Goal: Task Accomplishment & Management: Use online tool/utility

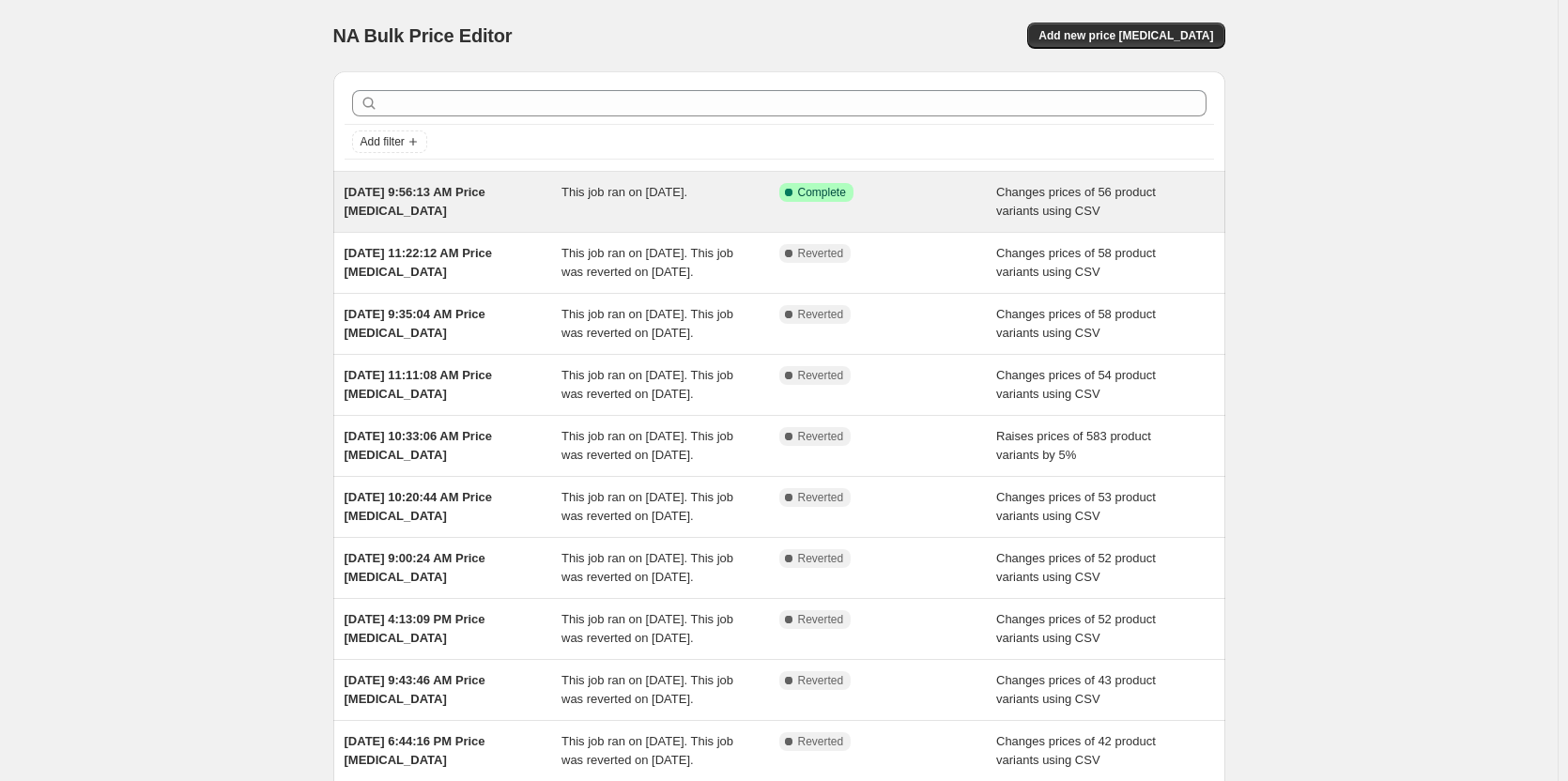
click at [447, 205] on div "Sep 26, 2025, 9:56:13 AM Price change job" at bounding box center [454, 201] width 218 height 37
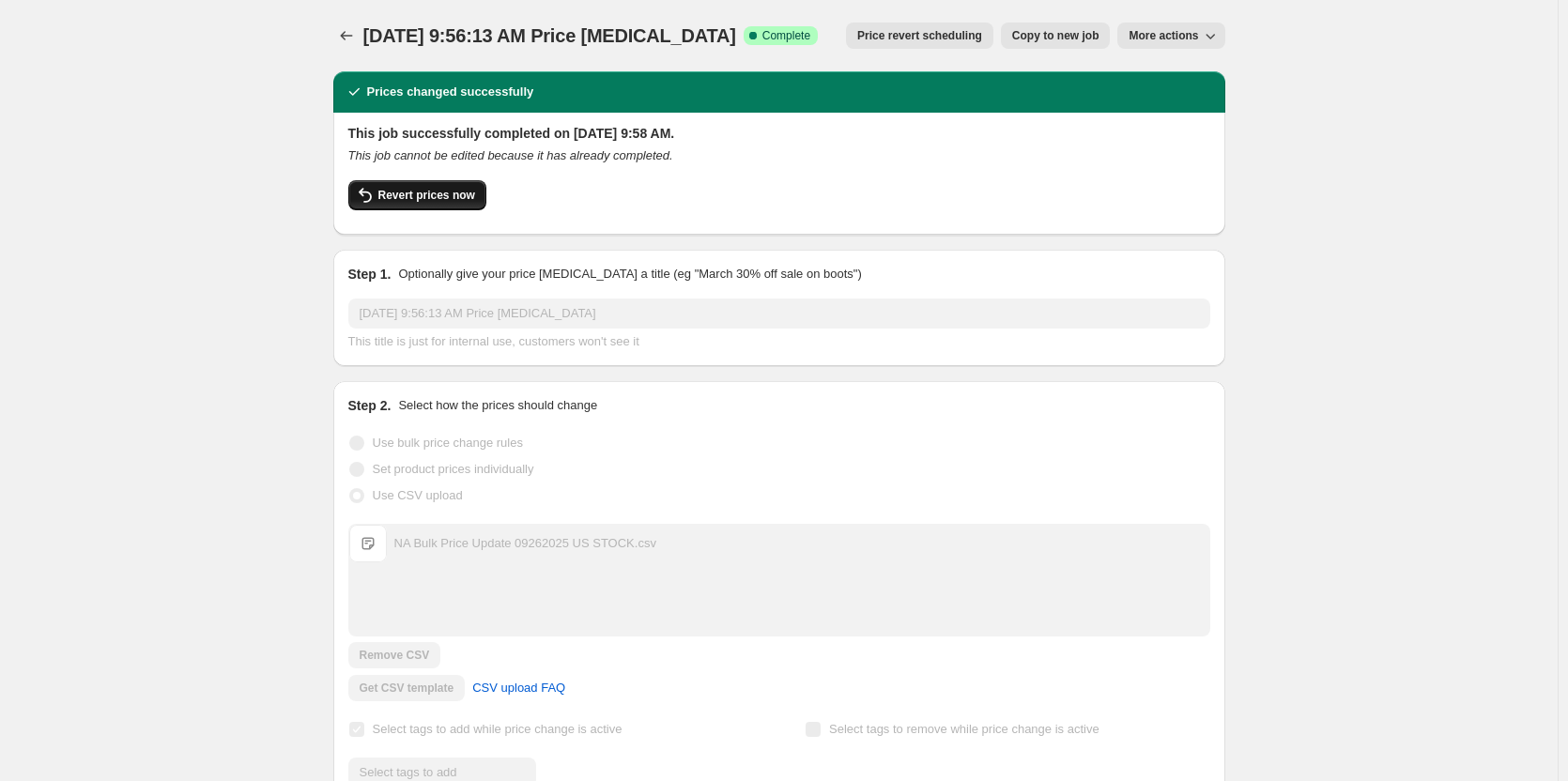
click at [445, 199] on span "Revert prices now" at bounding box center [426, 195] width 96 height 15
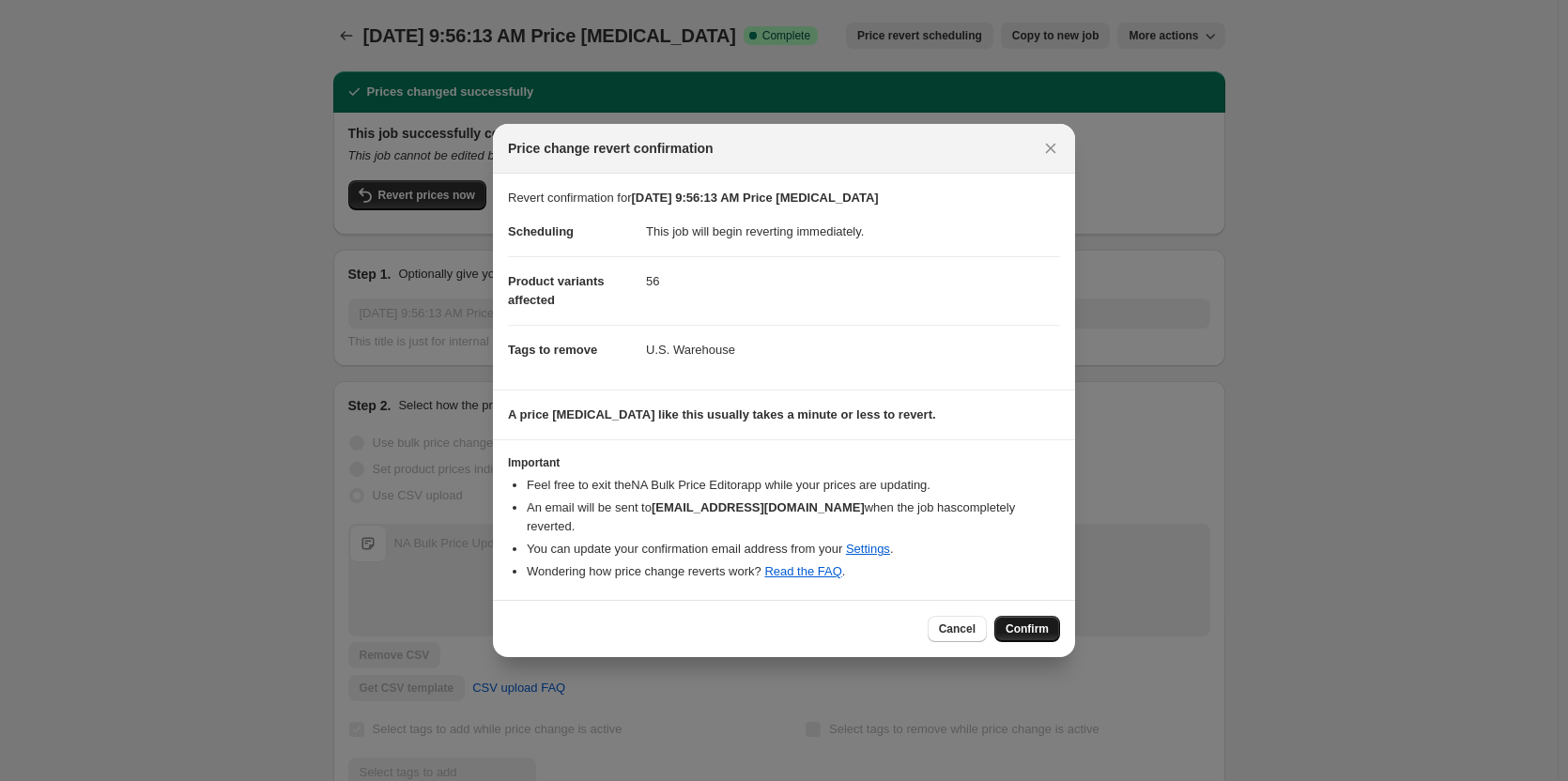
click at [1022, 621] on span "Confirm" at bounding box center [1027, 628] width 43 height 15
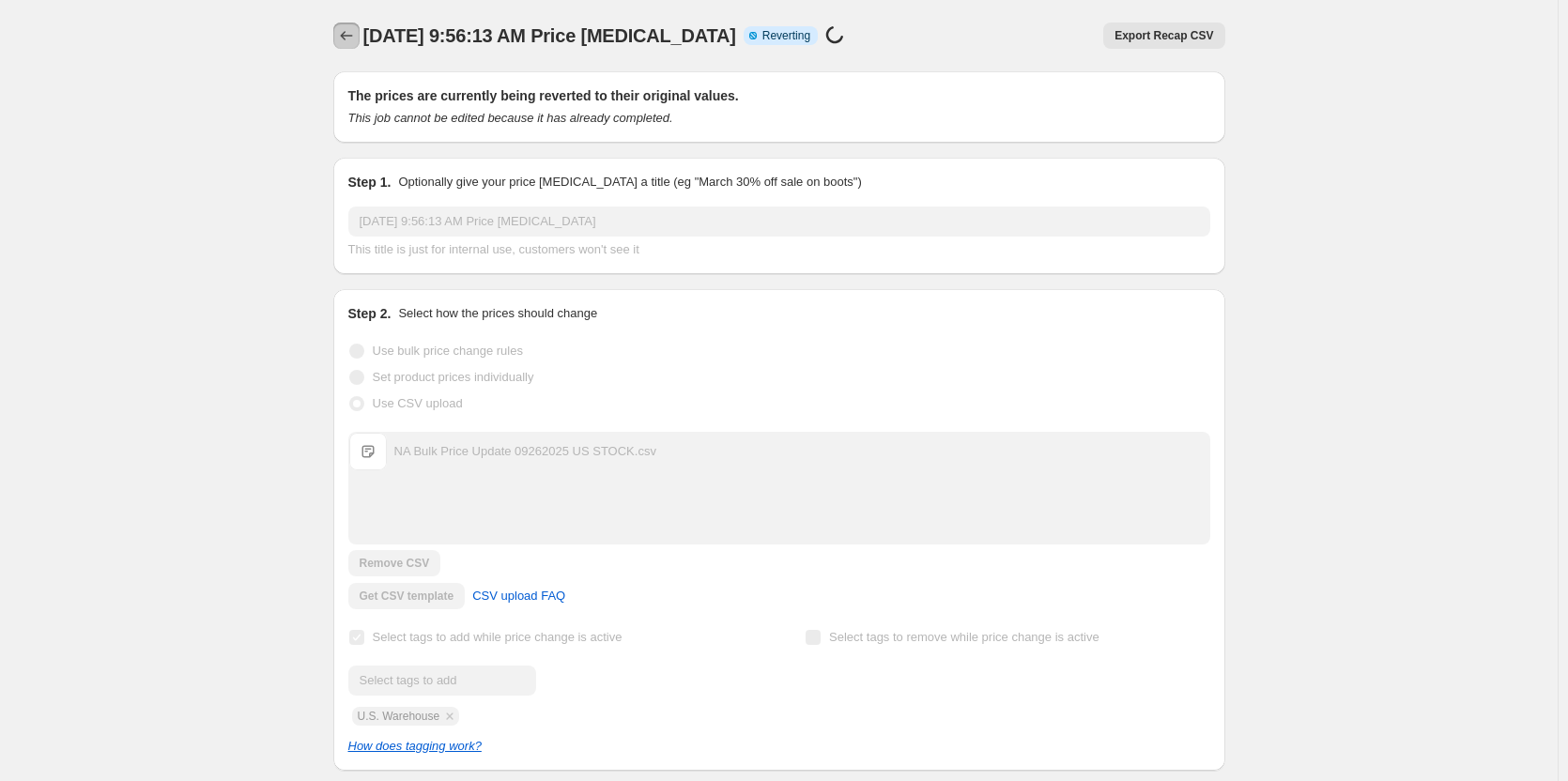
click at [350, 31] on icon "Price change jobs" at bounding box center [346, 35] width 19 height 19
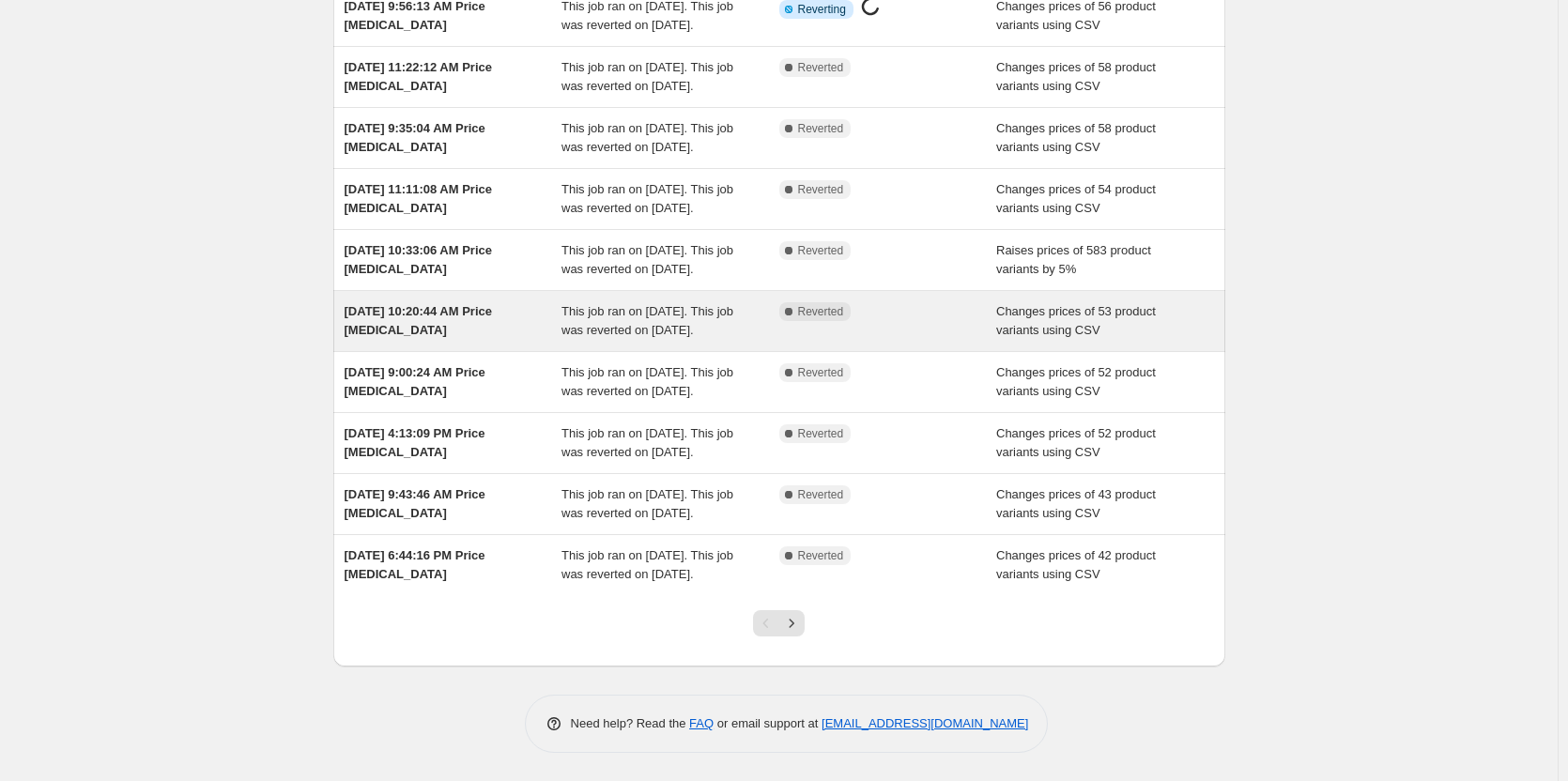
scroll to position [317, 0]
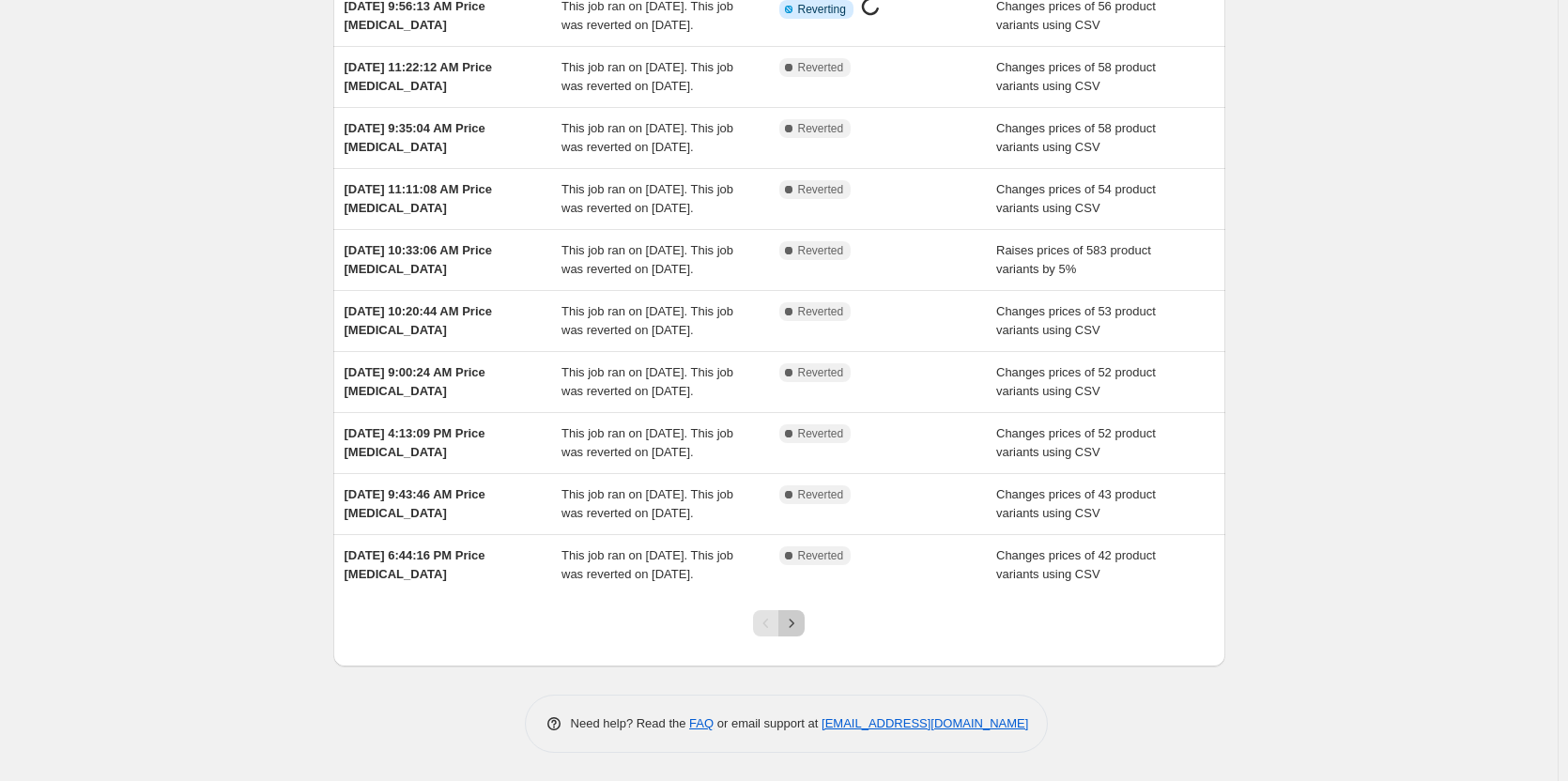
click at [795, 619] on icon "Next" at bounding box center [791, 623] width 19 height 19
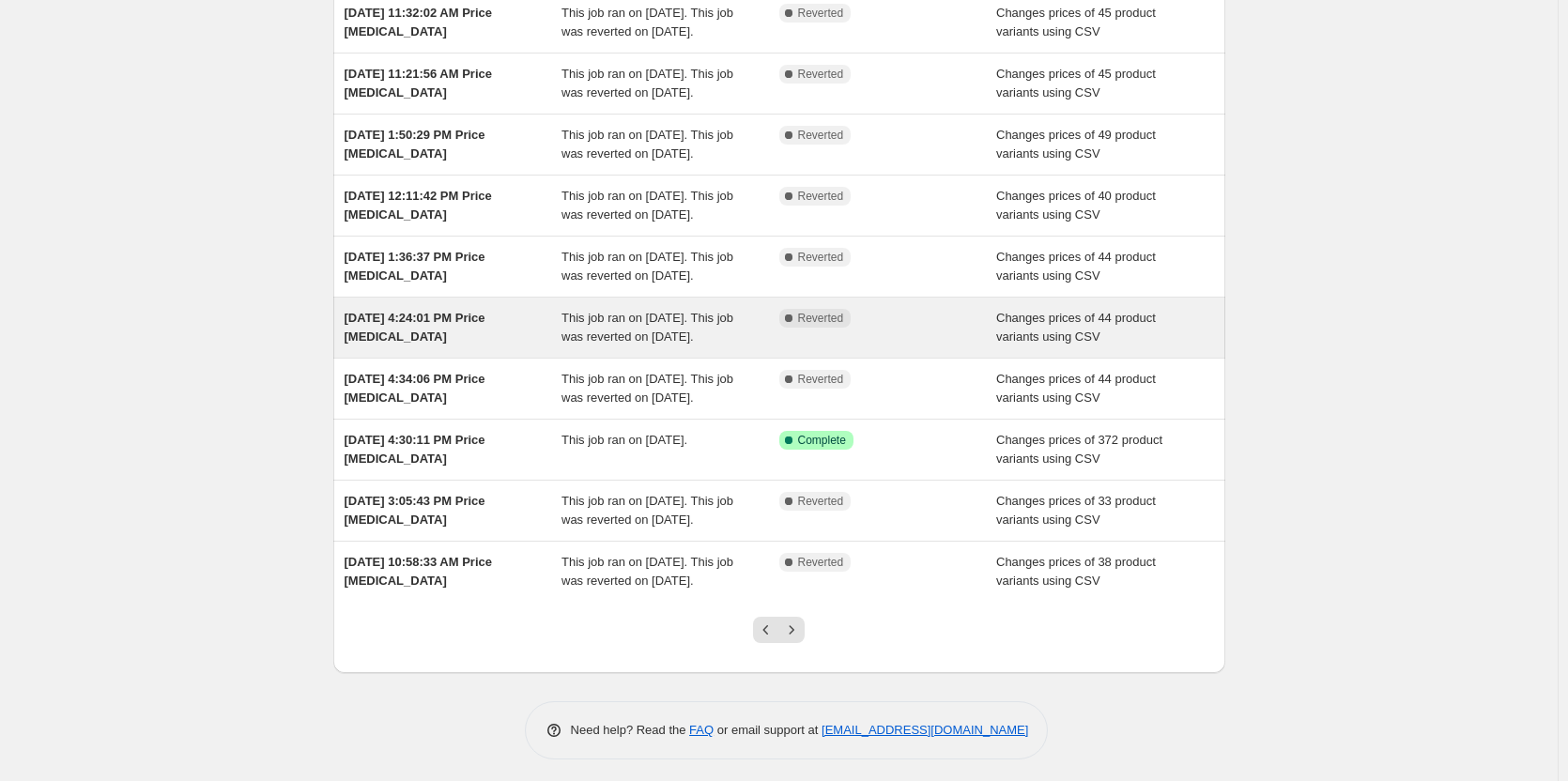
scroll to position [186, 0]
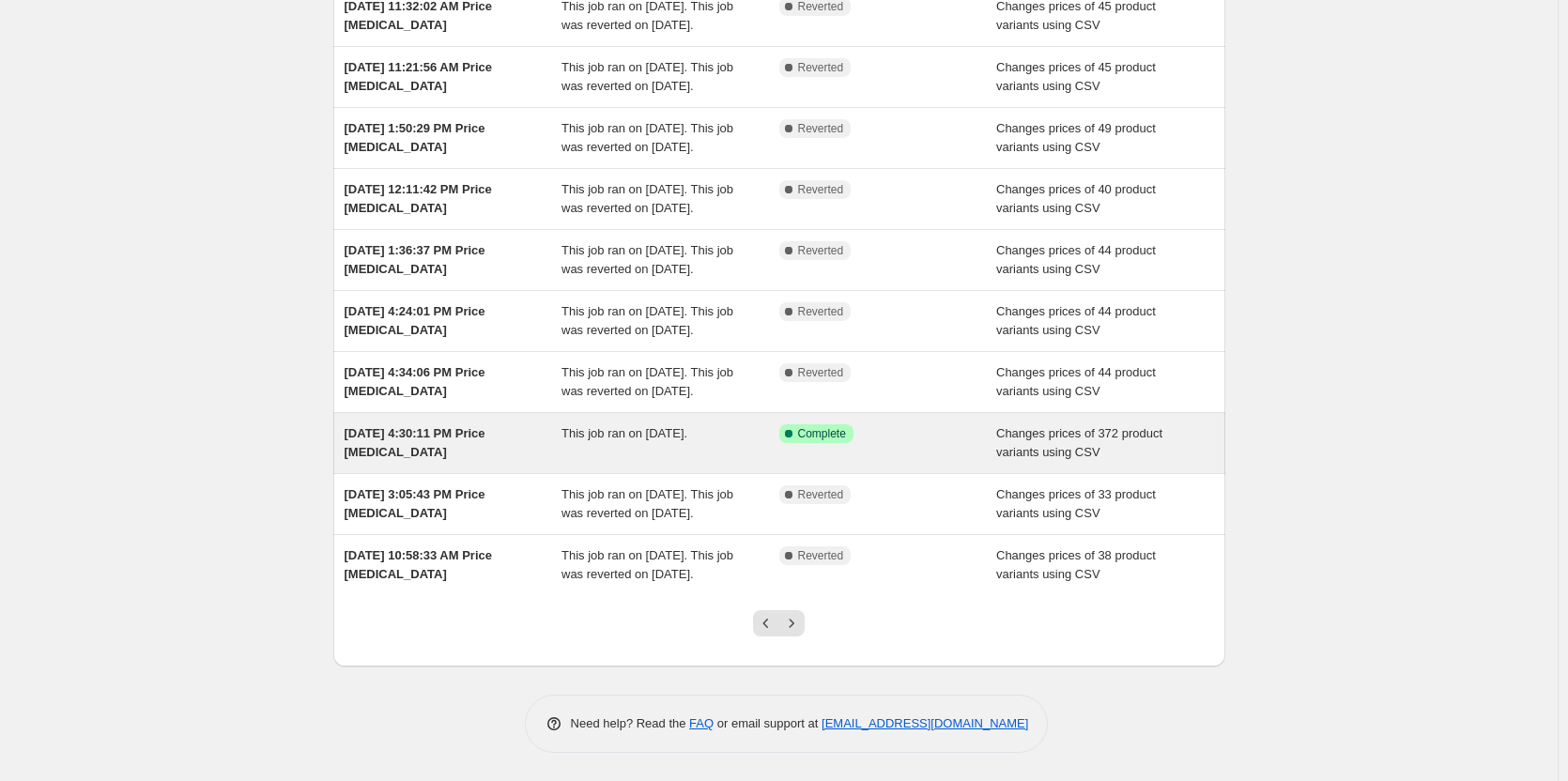
click at [455, 434] on span "May 30, 2025, 4:30:11 PM Price change job" at bounding box center [415, 442] width 140 height 32
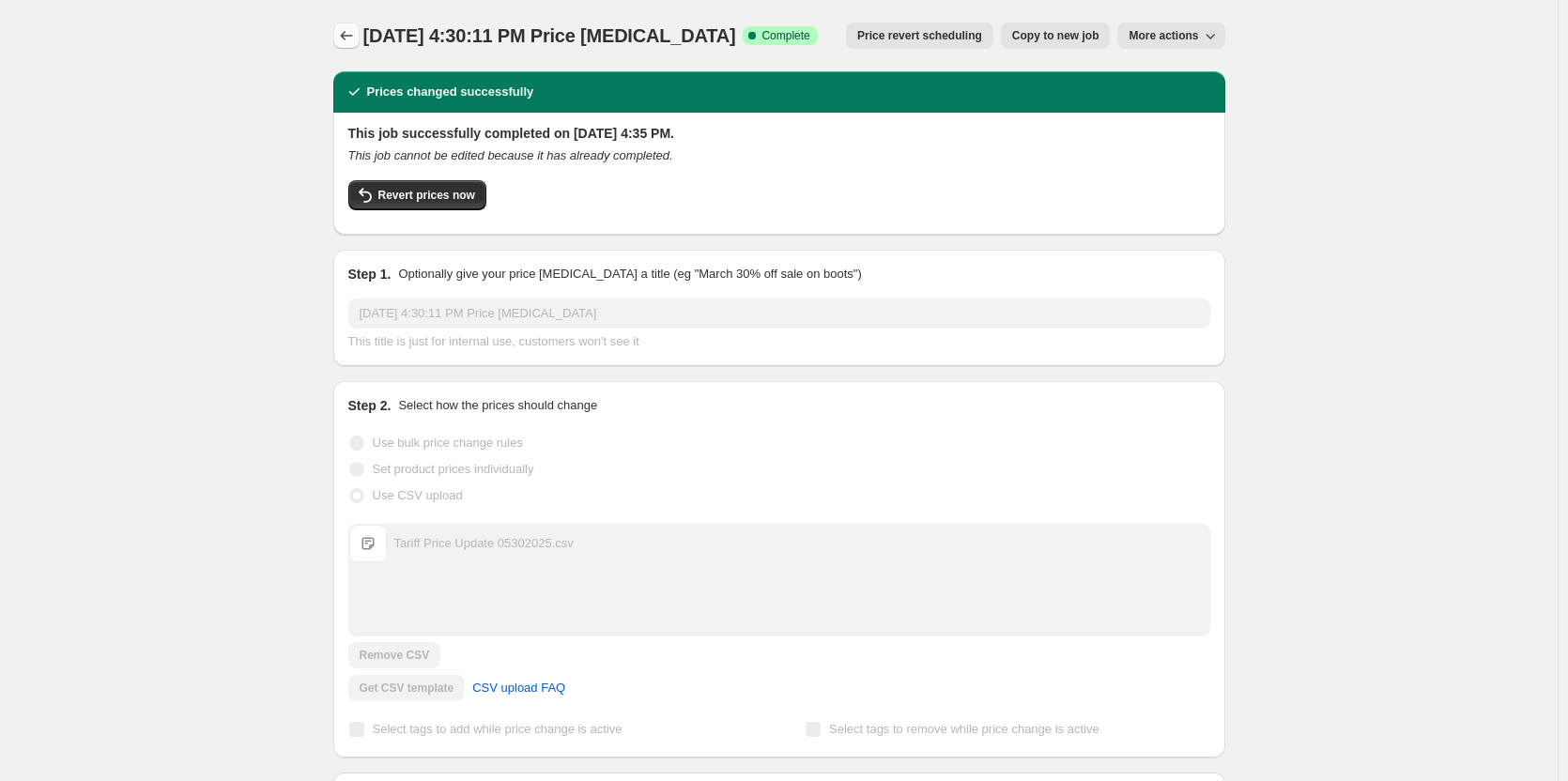
click at [344, 34] on icon "Price change jobs" at bounding box center [346, 35] width 19 height 19
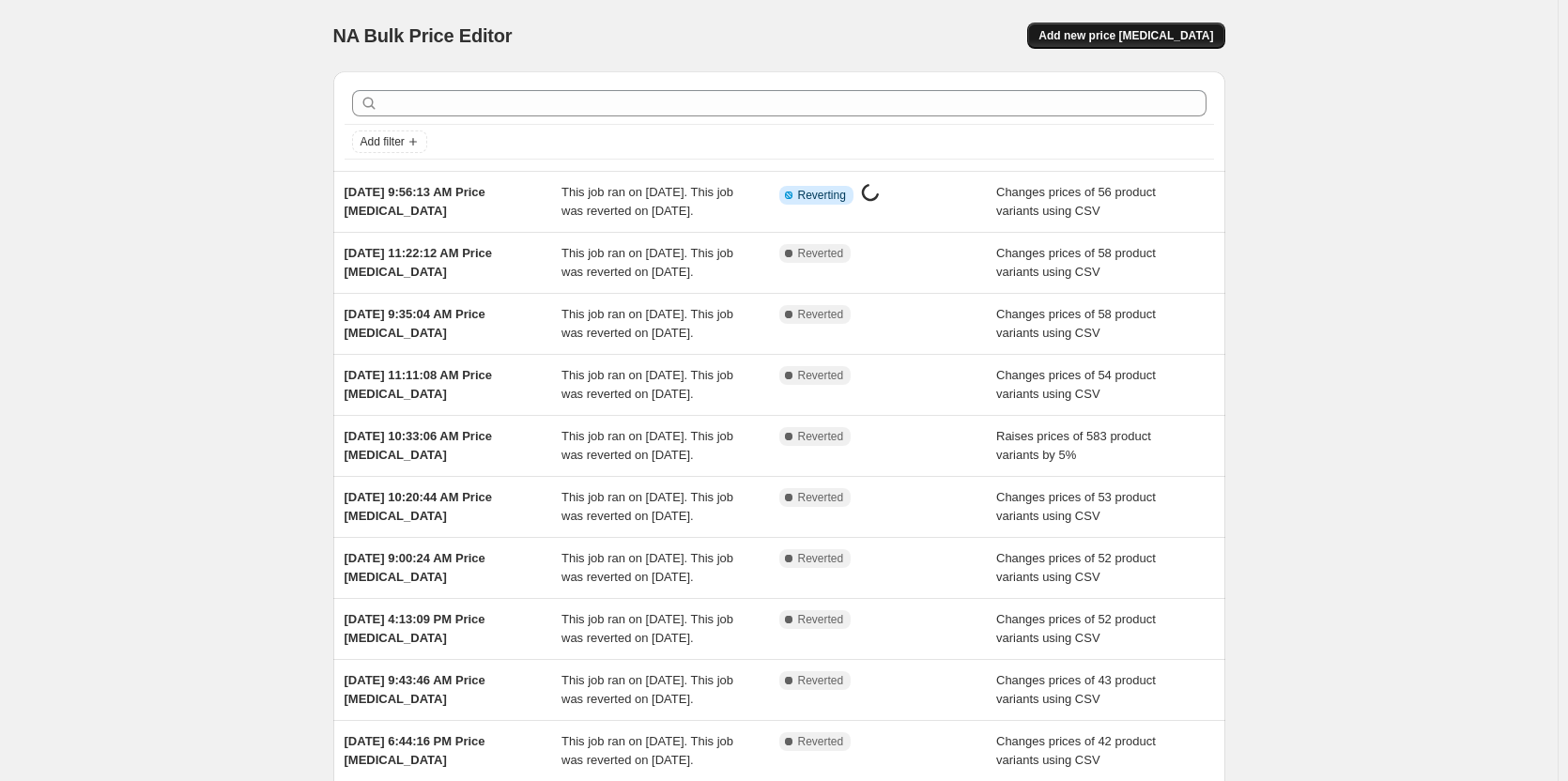
click at [1142, 39] on span "Add new price change job" at bounding box center [1126, 35] width 175 height 15
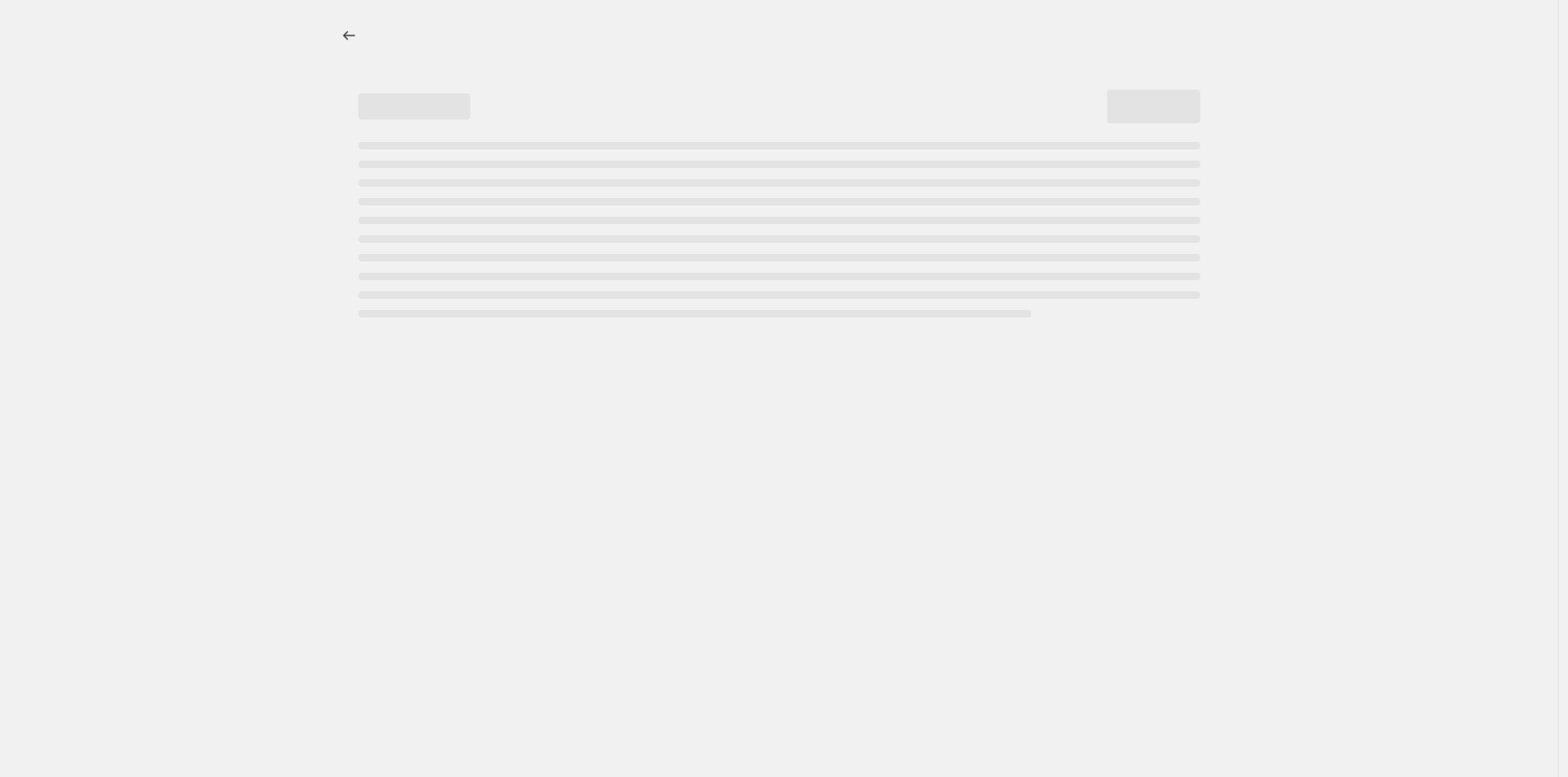
select select "percentage"
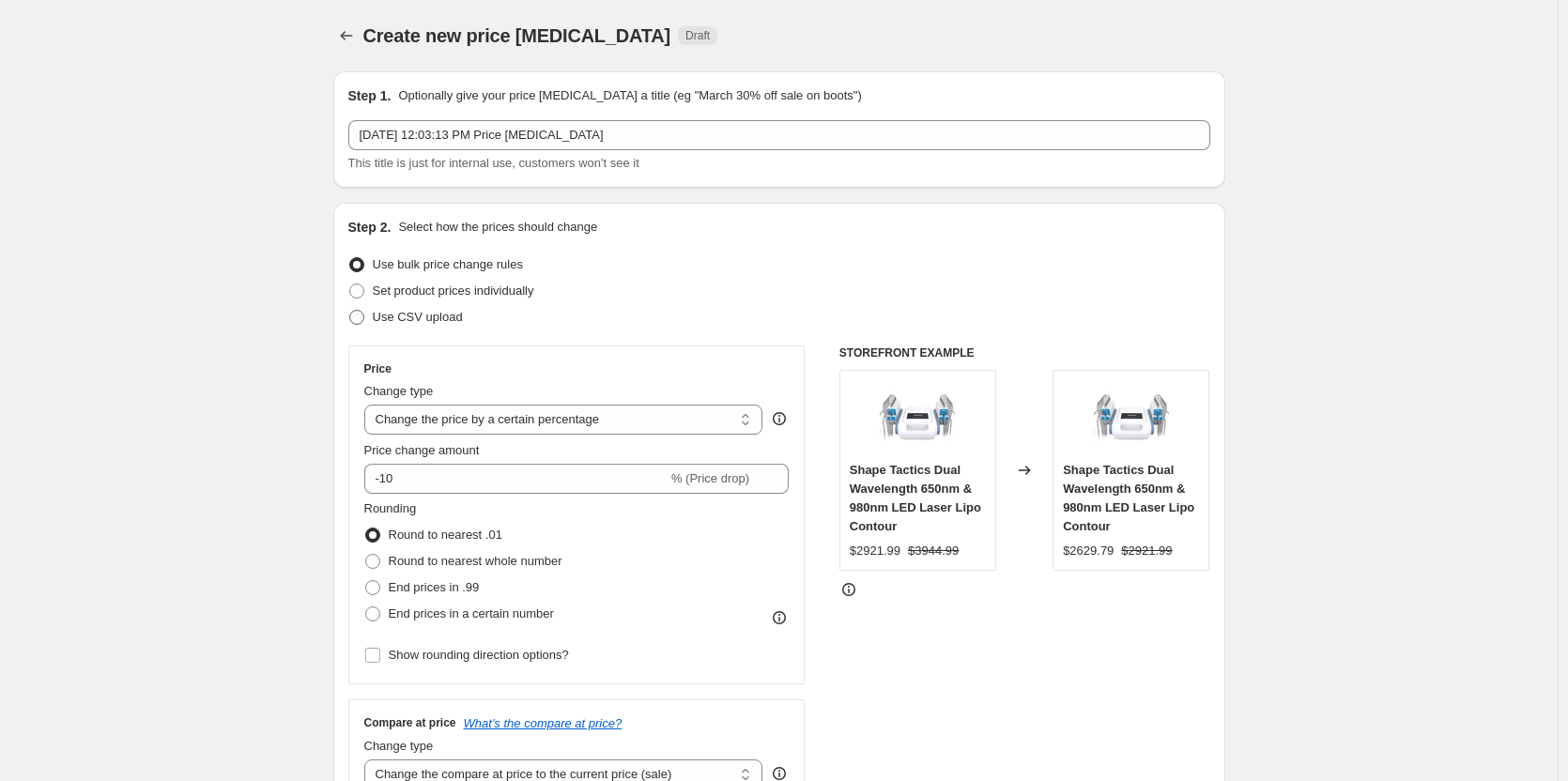
click at [428, 309] on span "Use CSV upload" at bounding box center [418, 316] width 90 height 14
click at [350, 309] on input "Use CSV upload" at bounding box center [349, 309] width 1 height 1
radio input "true"
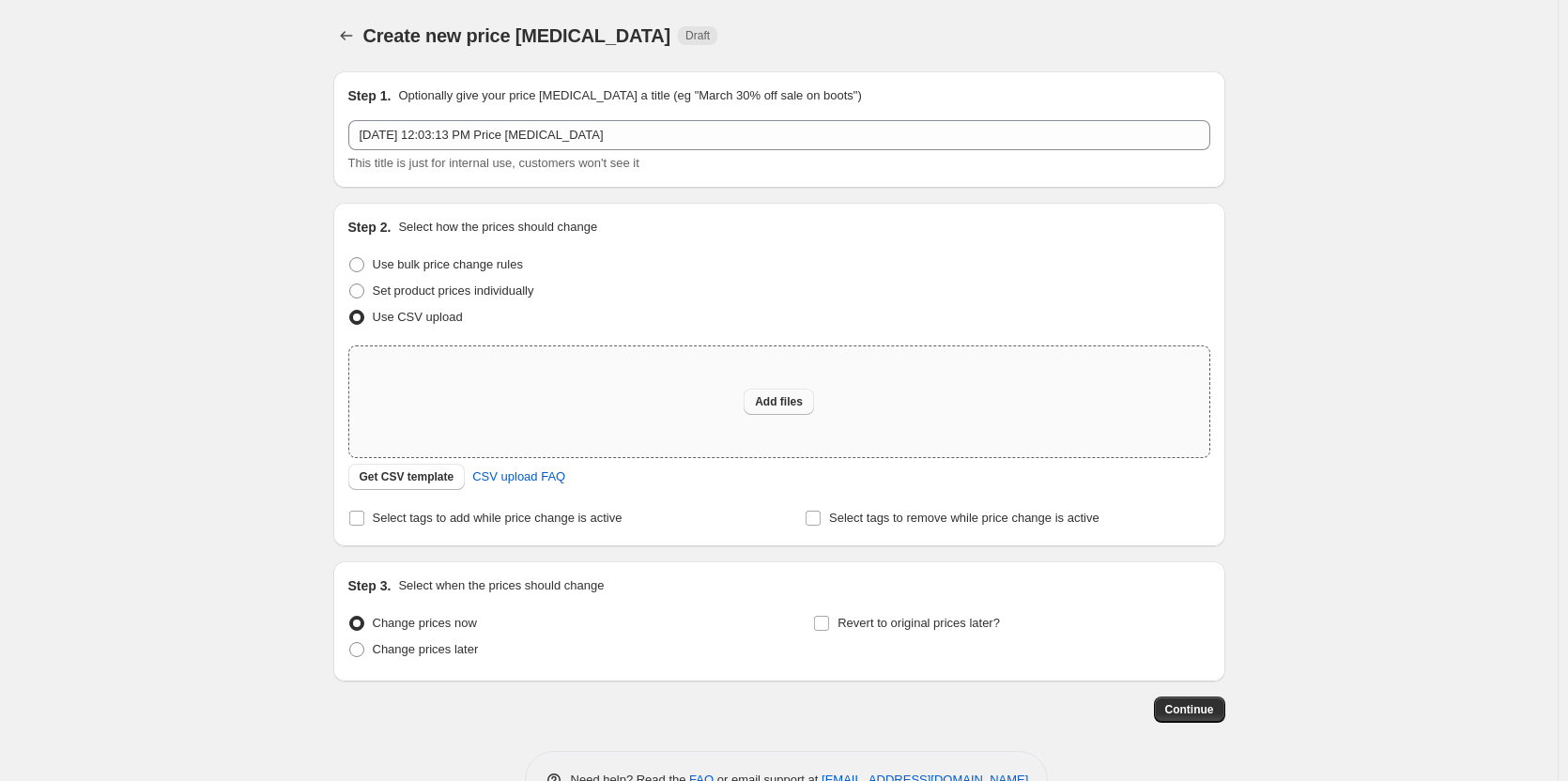
click at [752, 394] on button "Add files" at bounding box center [779, 402] width 71 height 27
type input "C:\fakepath\NA Bulk Price Update 10152025 US STOCK.csv"
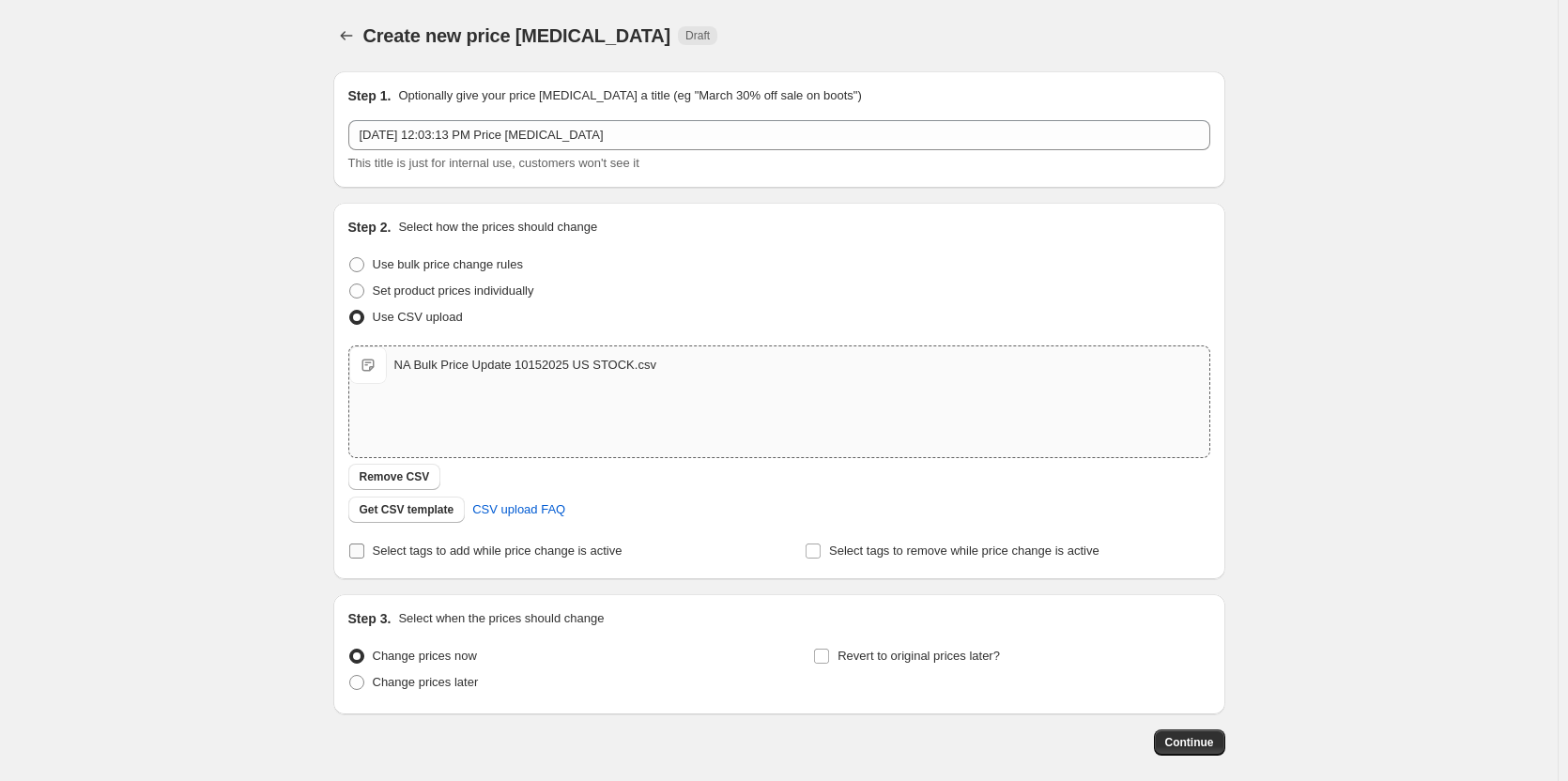
click at [377, 547] on span "Select tags to add while price change is active" at bounding box center [497, 550] width 250 height 14
click at [364, 547] on input "Select tags to add while price change is active" at bounding box center [356, 550] width 15 height 15
checkbox input "true"
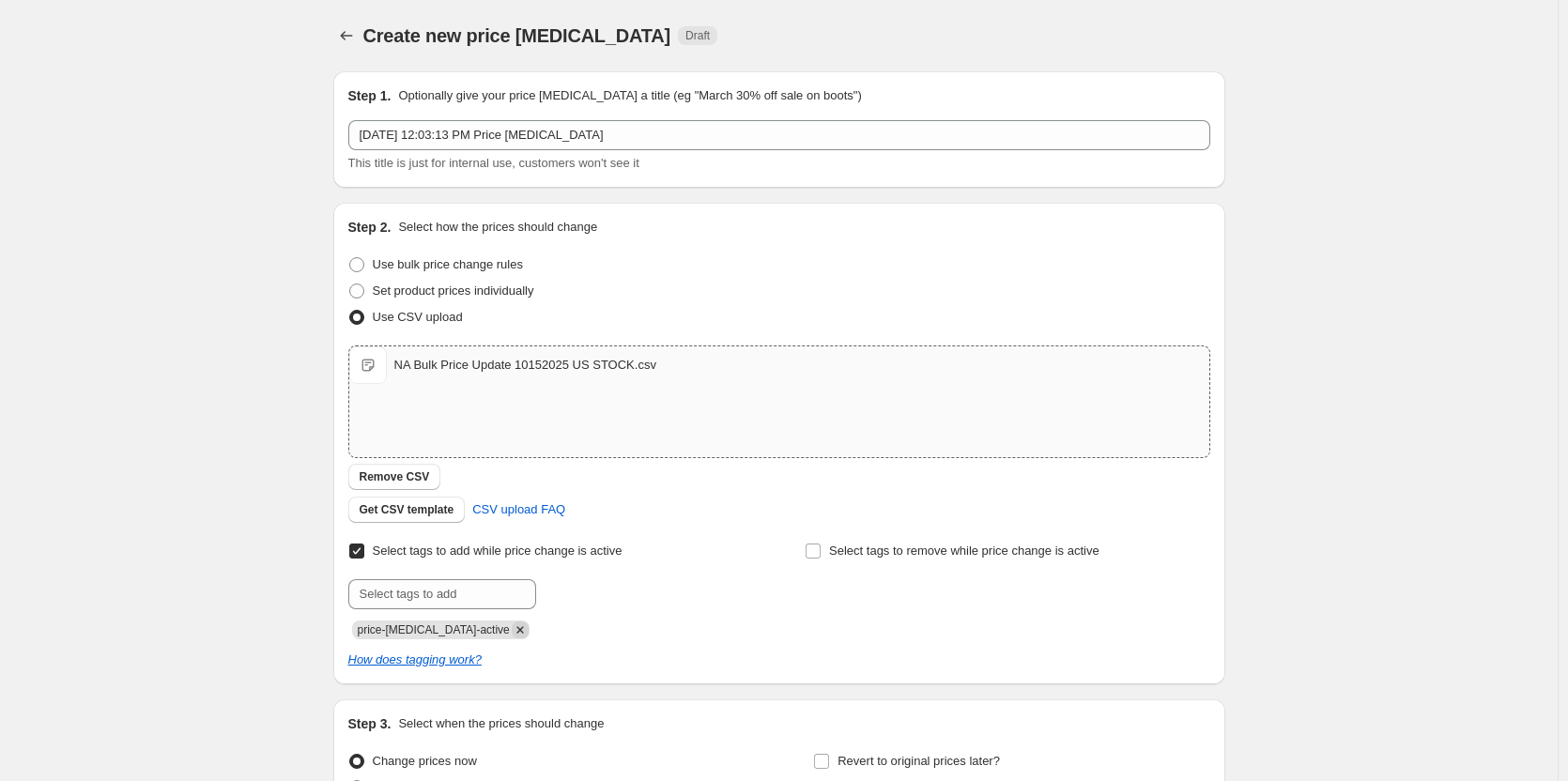
click at [512, 628] on icon "Remove price-change-job-active" at bounding box center [520, 629] width 17 height 17
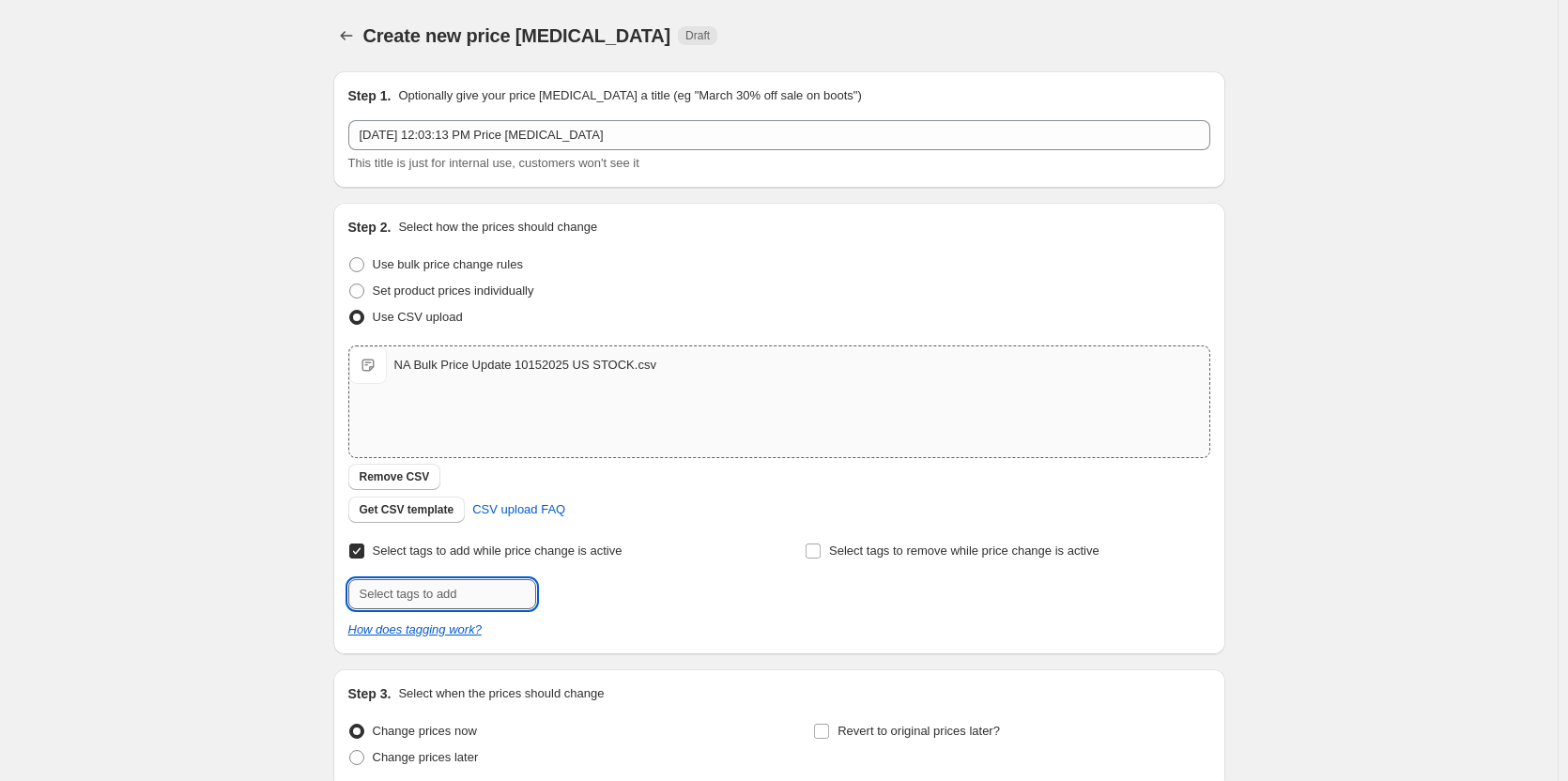
click at [495, 596] on input "text" at bounding box center [441, 593] width 188 height 30
type input "U.S. Warehouse"
click at [584, 584] on button "Add U.S. Warehou..." at bounding box center [605, 591] width 130 height 27
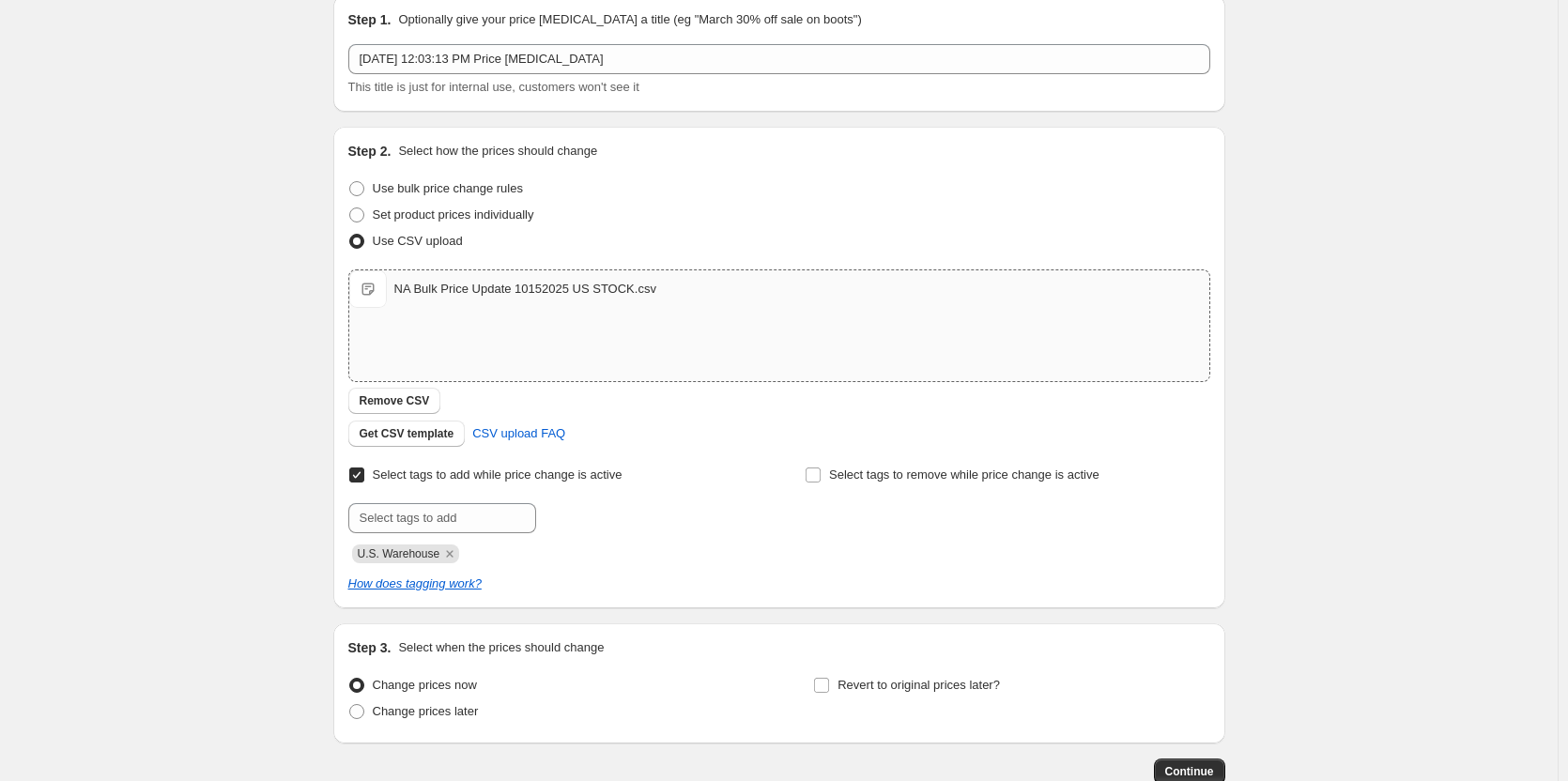
scroll to position [195, 0]
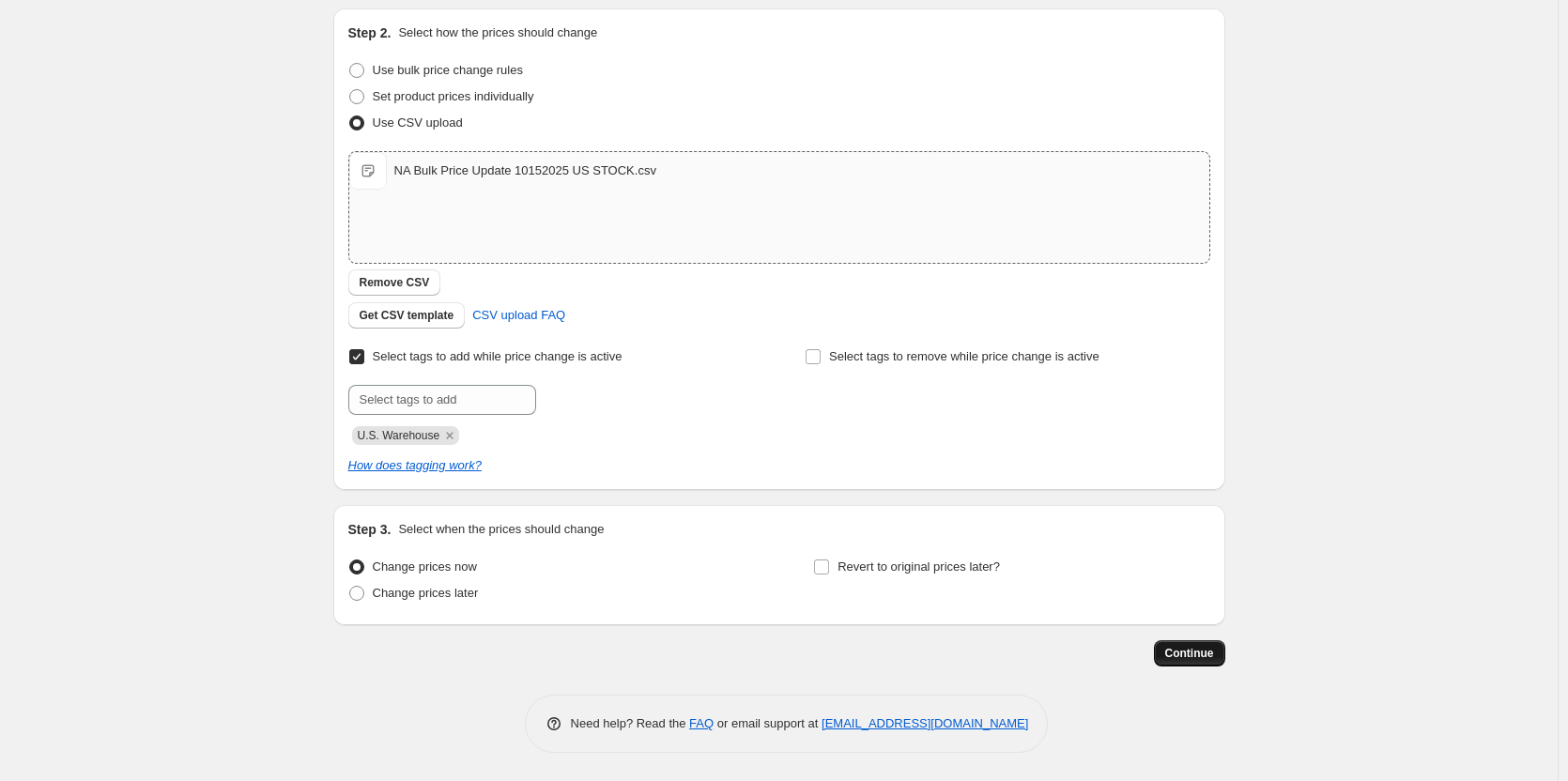
click at [1197, 647] on span "Continue" at bounding box center [1190, 652] width 49 height 15
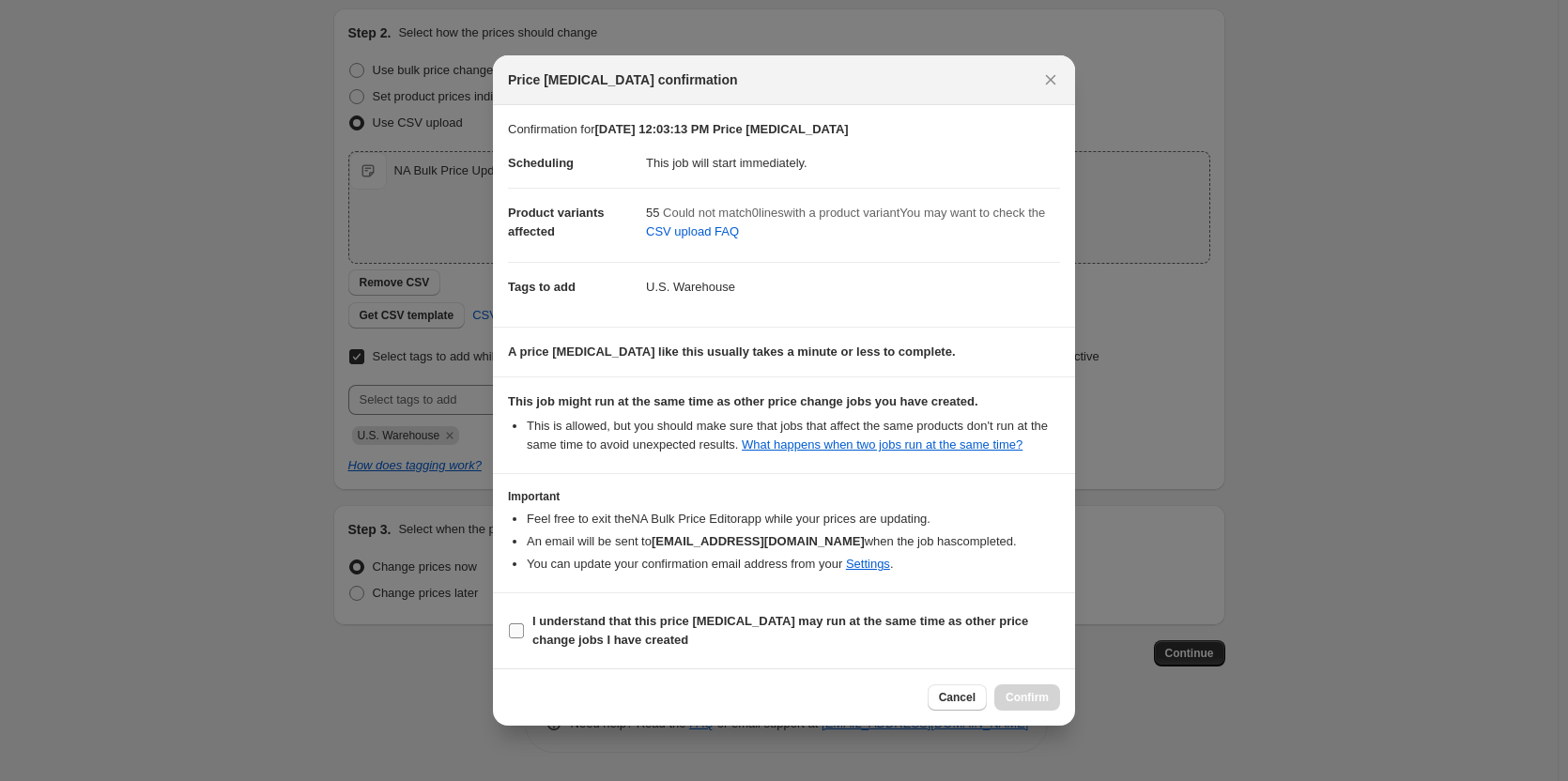
click at [521, 621] on label "I understand that this price change job may run at the same time as other price…" at bounding box center [784, 631] width 552 height 45
click at [521, 623] on input "I understand that this price change job may run at the same time as other price…" at bounding box center [516, 630] width 15 height 15
checkbox input "true"
click at [1063, 693] on div "Cancel Confirm" at bounding box center [784, 697] width 582 height 57
click at [1038, 697] on span "Confirm" at bounding box center [1027, 697] width 43 height 15
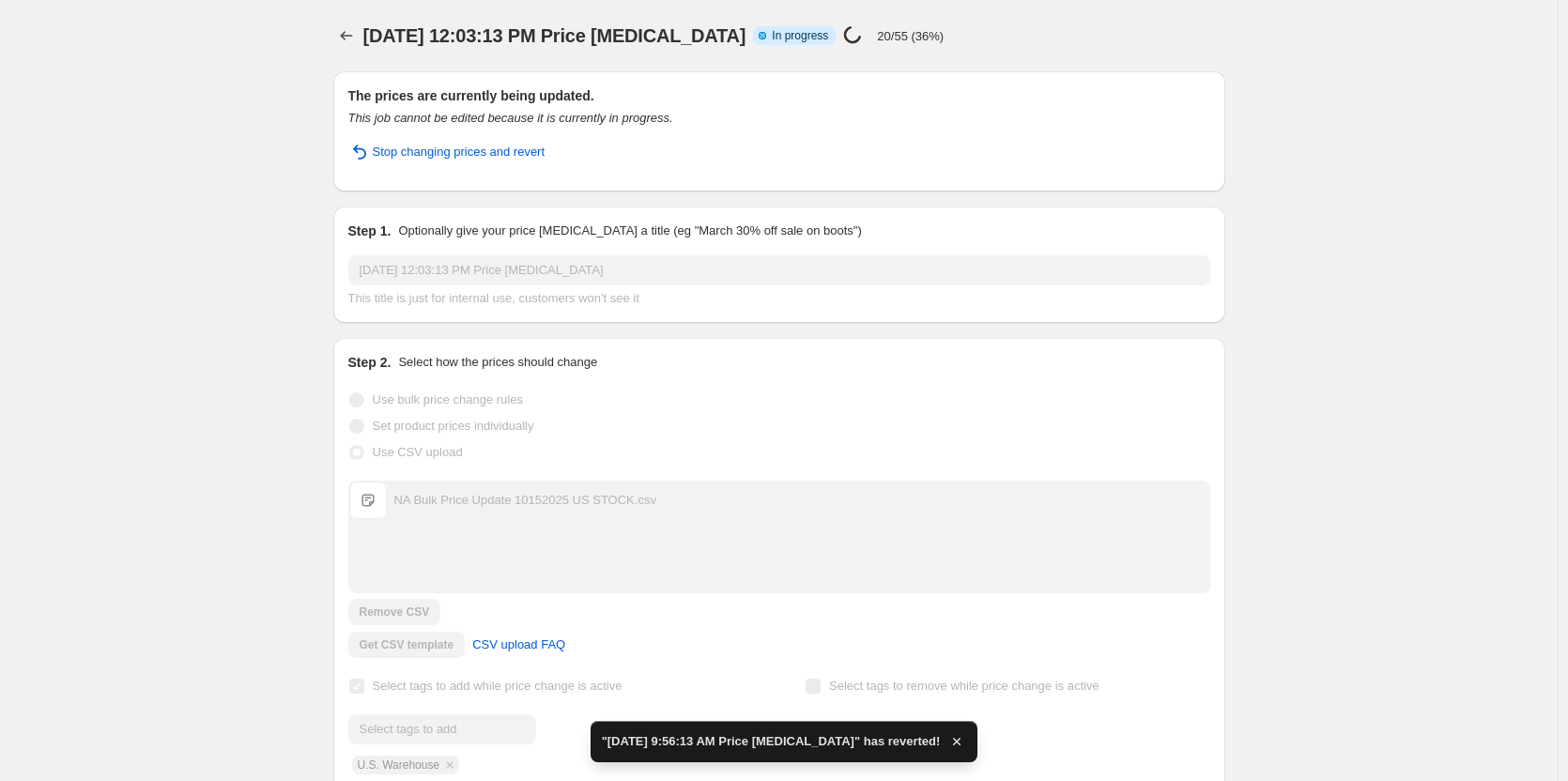
click at [336, 33] on div "Oct 15, 2025, 12:03:13 PM Price change job. This page is ready Oct 15, 2025, 12…" at bounding box center [779, 534] width 937 height 1069
click at [350, 29] on icon "Price change jobs" at bounding box center [346, 35] width 19 height 19
